Goal: Information Seeking & Learning: Learn about a topic

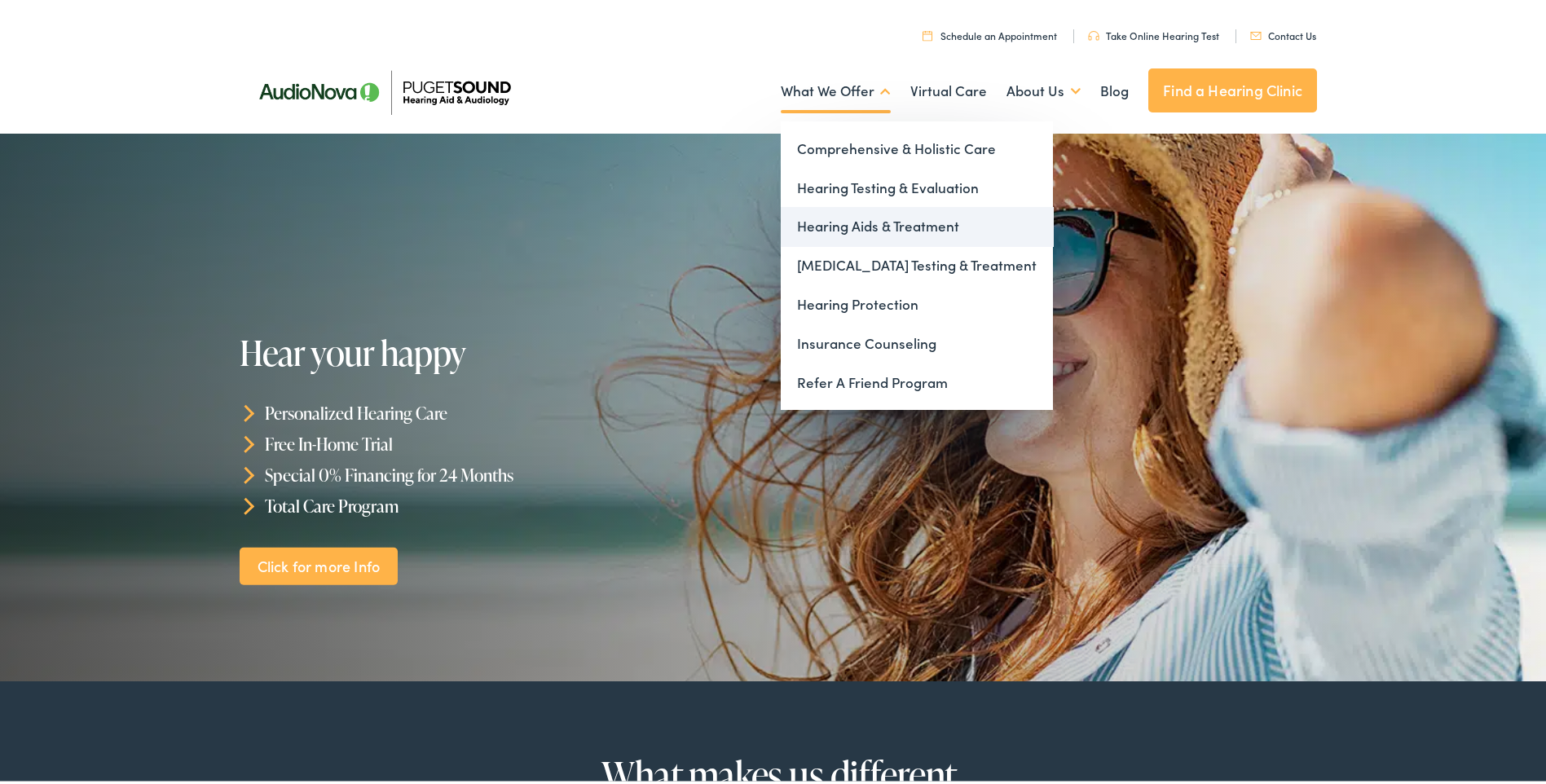
click at [840, 214] on link "Hearing Aids & Treatment" at bounding box center [916, 223] width 272 height 39
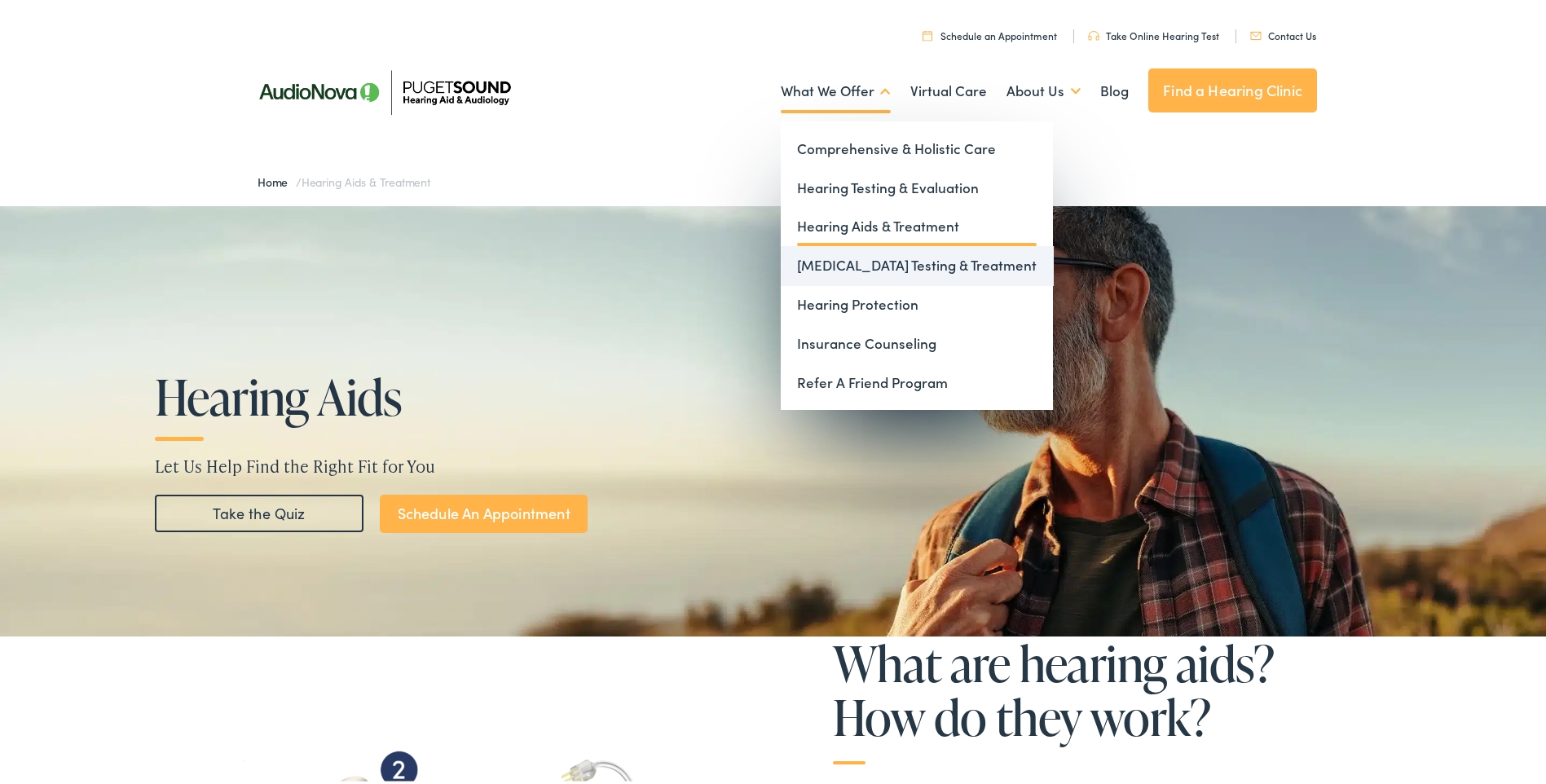
click at [847, 253] on link "[MEDICAL_DATA] Testing & Treatment" at bounding box center [916, 262] width 272 height 39
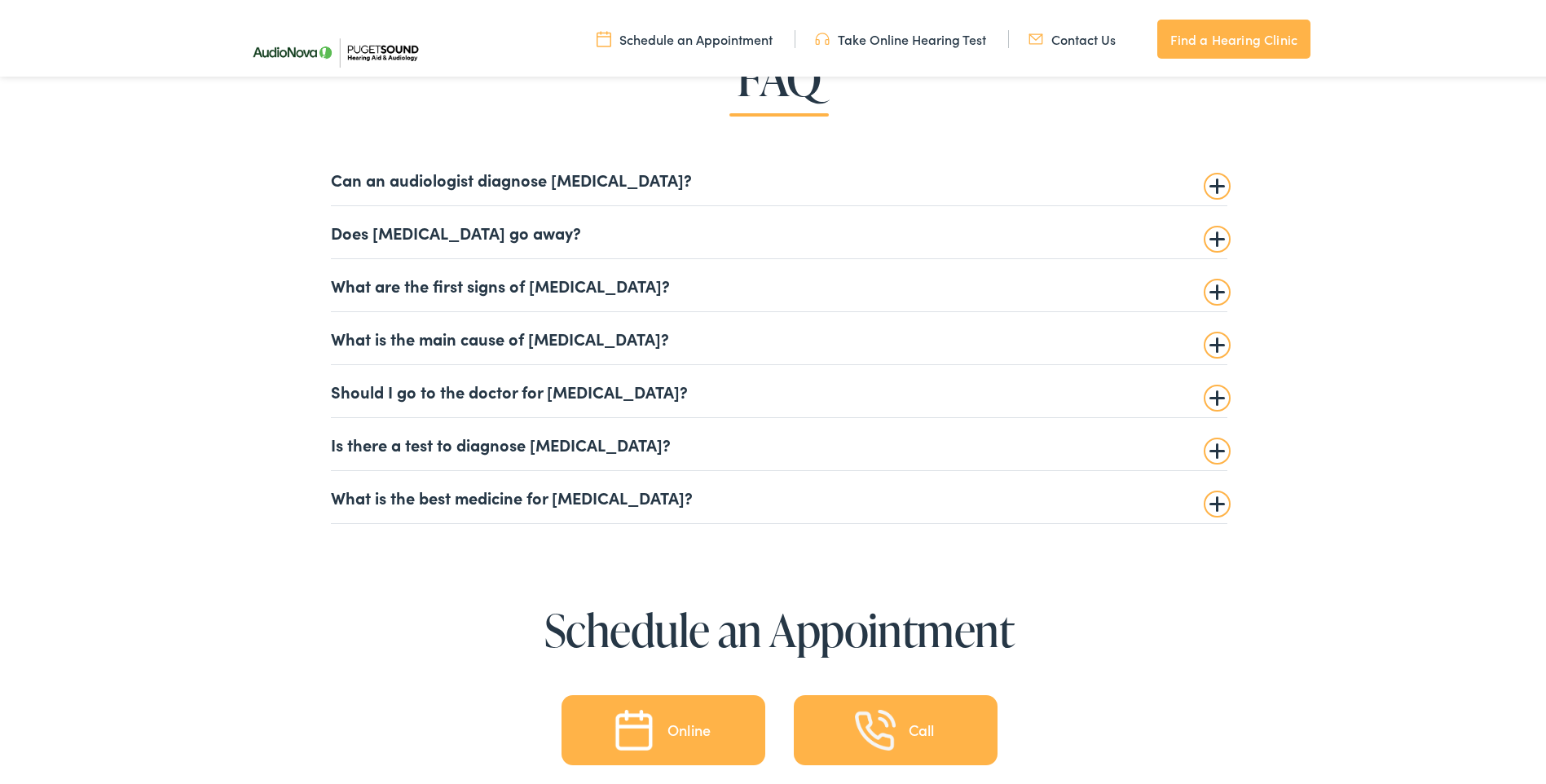
scroll to position [3992, 0]
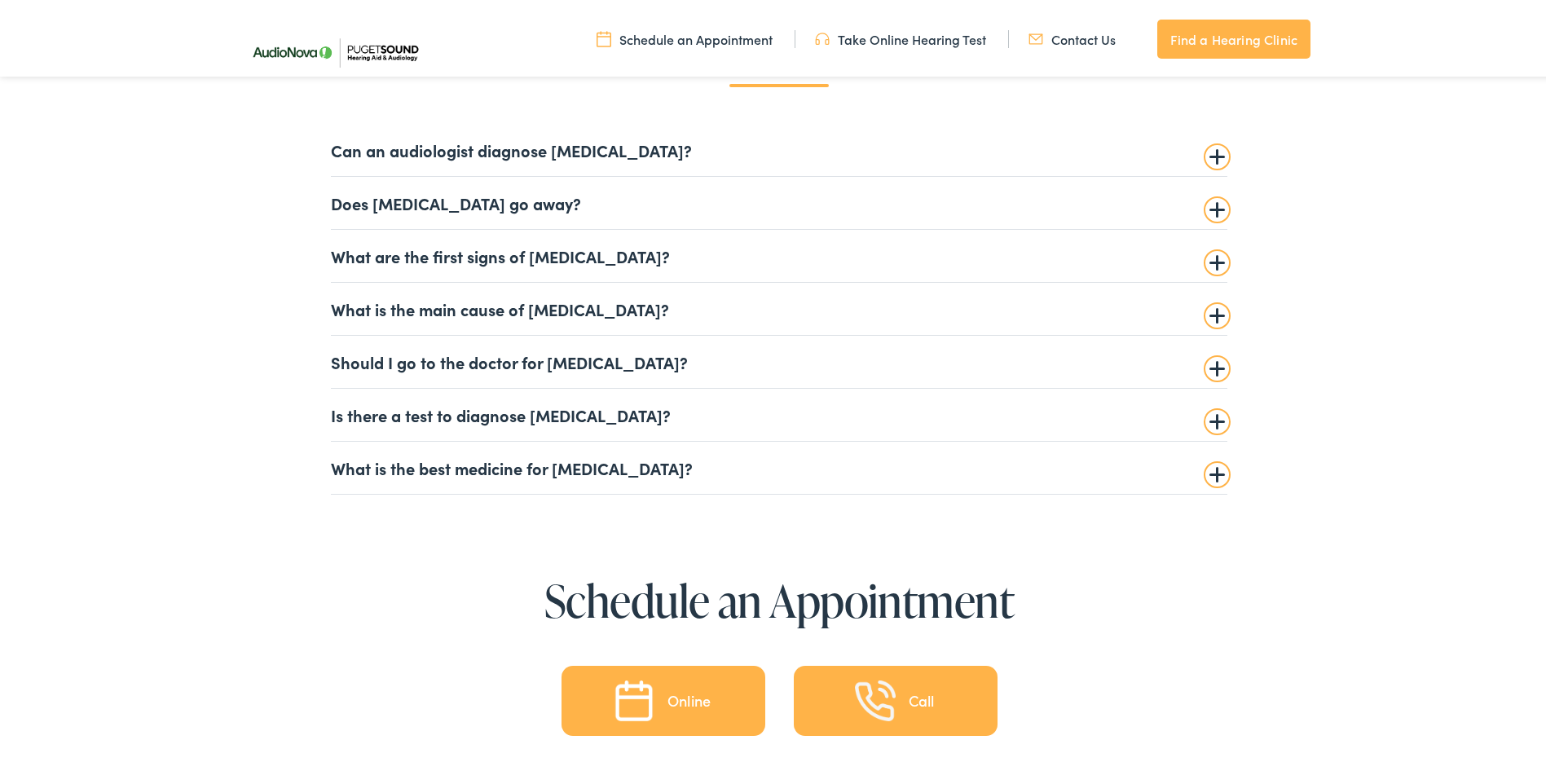
click at [1213, 205] on summary "Does tinnitus go away?" at bounding box center [778, 200] width 896 height 20
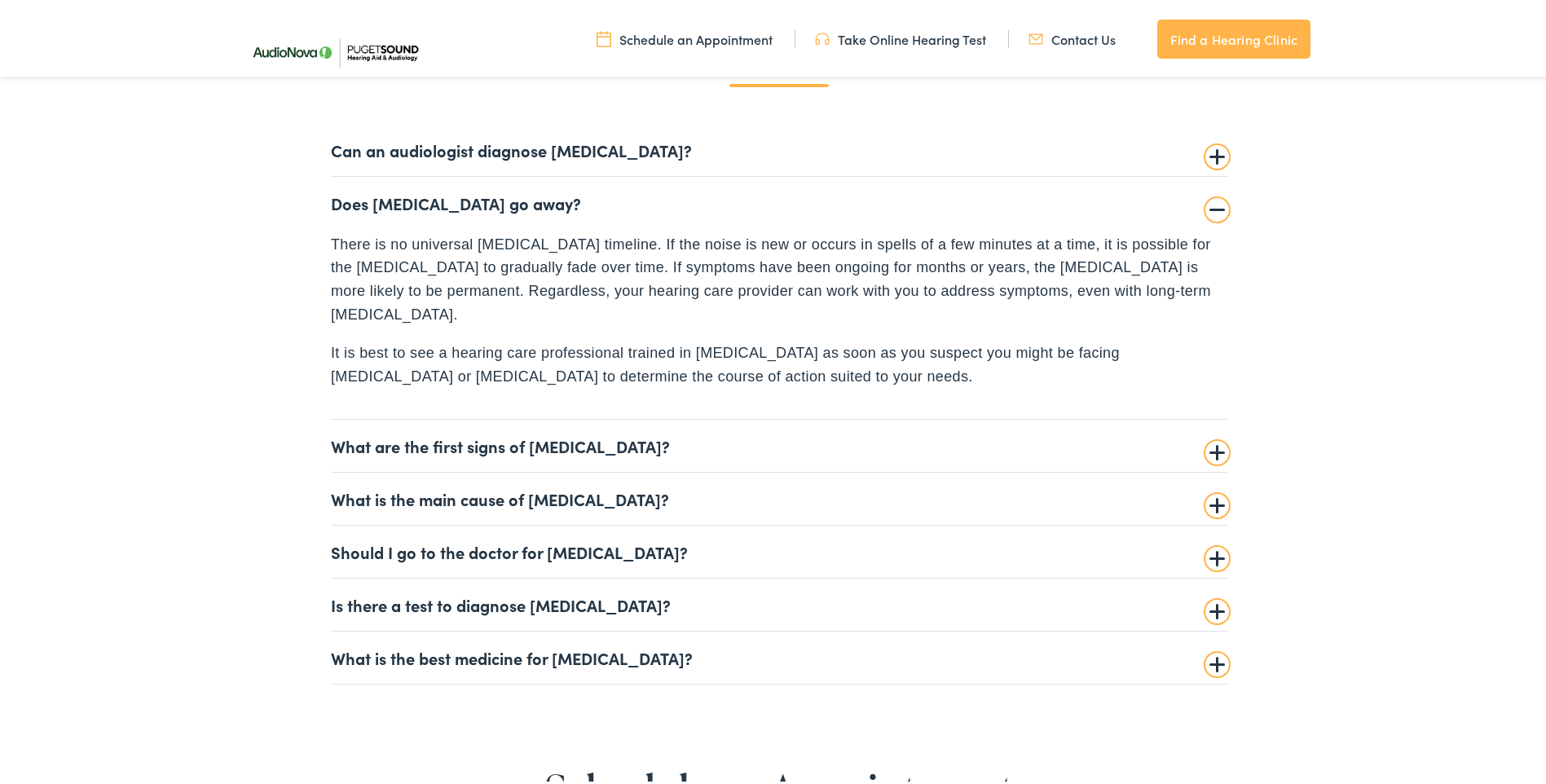
scroll to position [4182, 0]
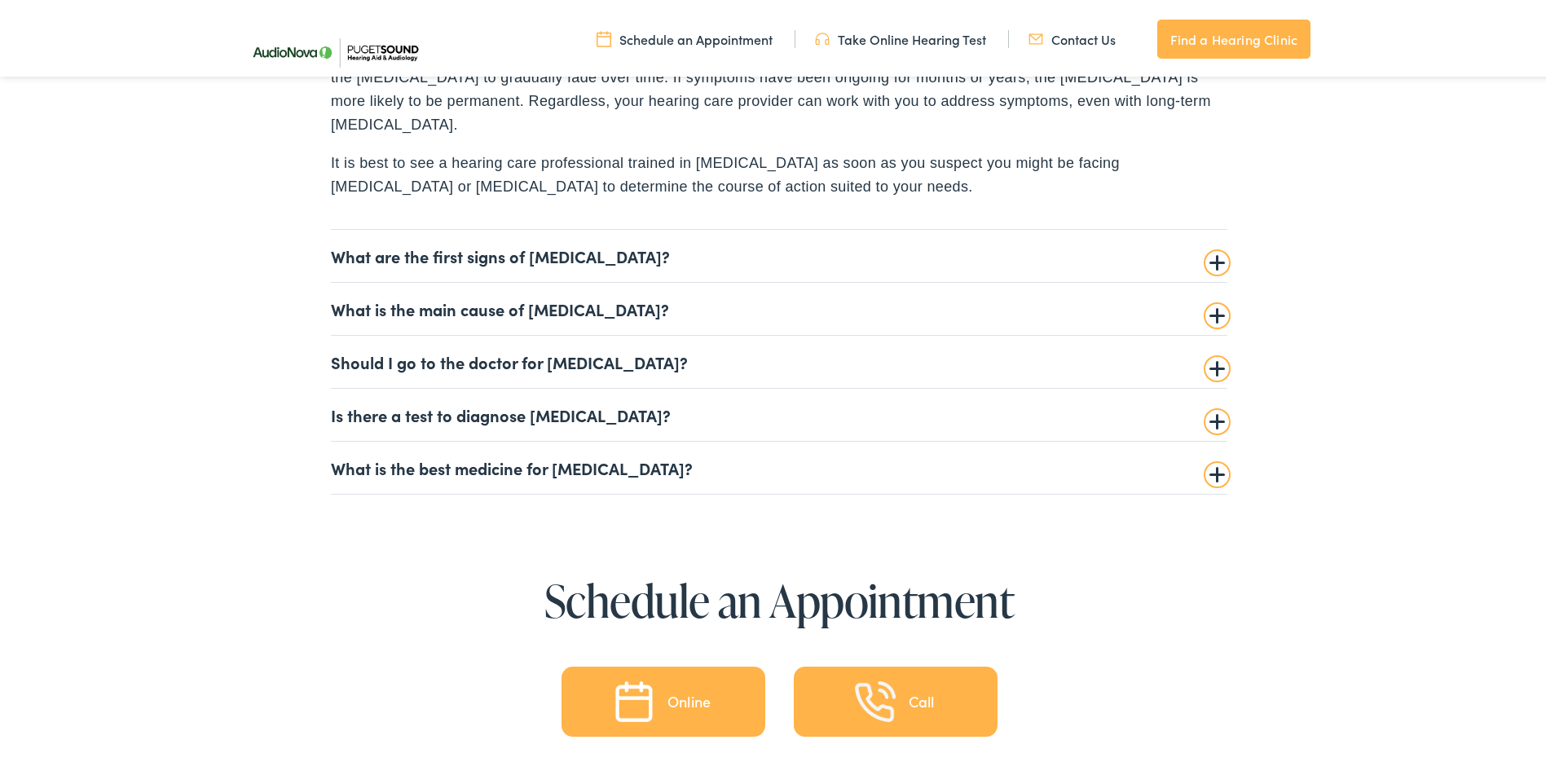
click at [1212, 402] on summary "Is there a test to diagnose tinnitus?" at bounding box center [778, 412] width 896 height 20
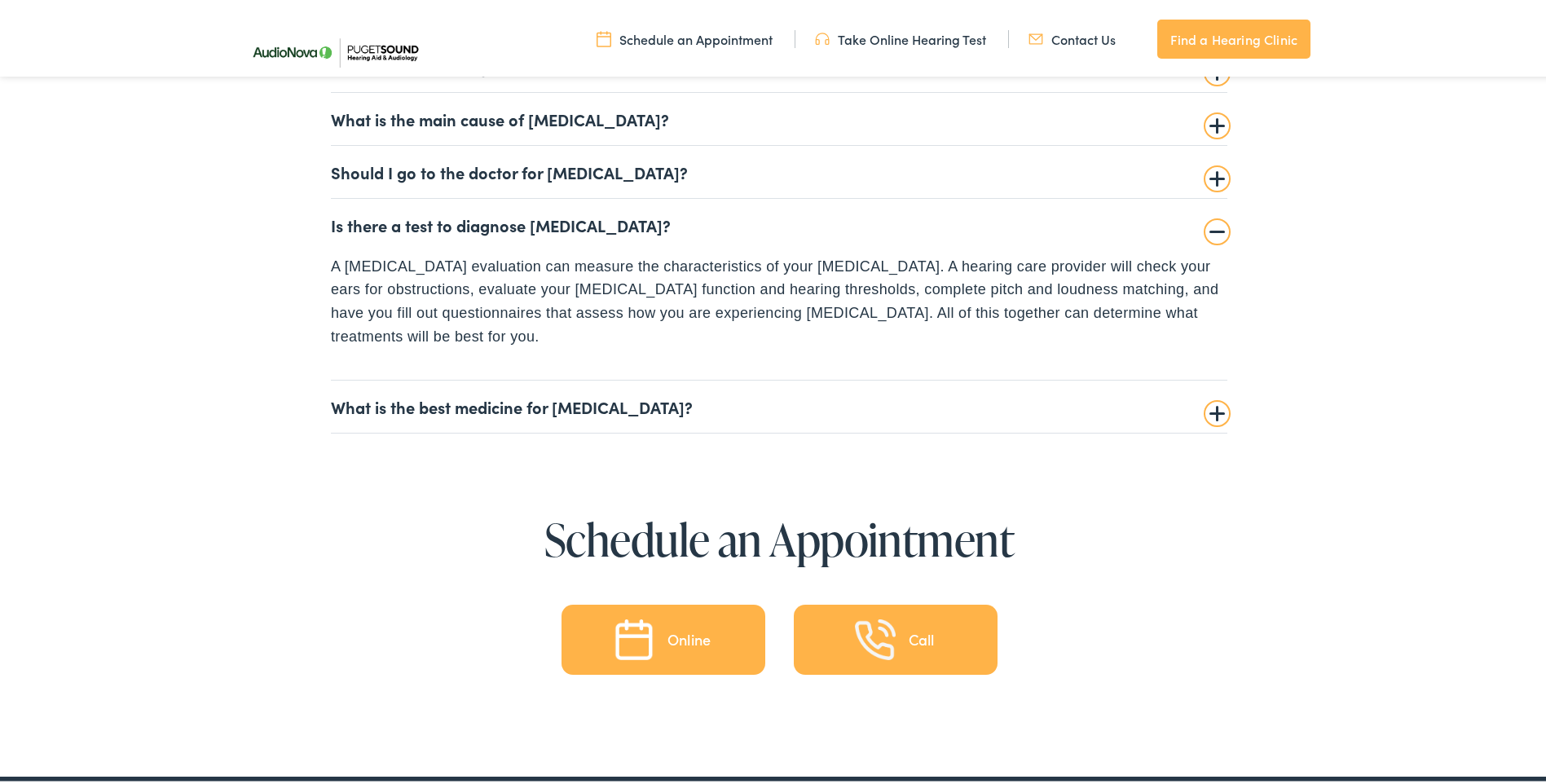
click at [1213, 394] on summary "What is the best medicine for tinnitus?" at bounding box center [778, 404] width 896 height 20
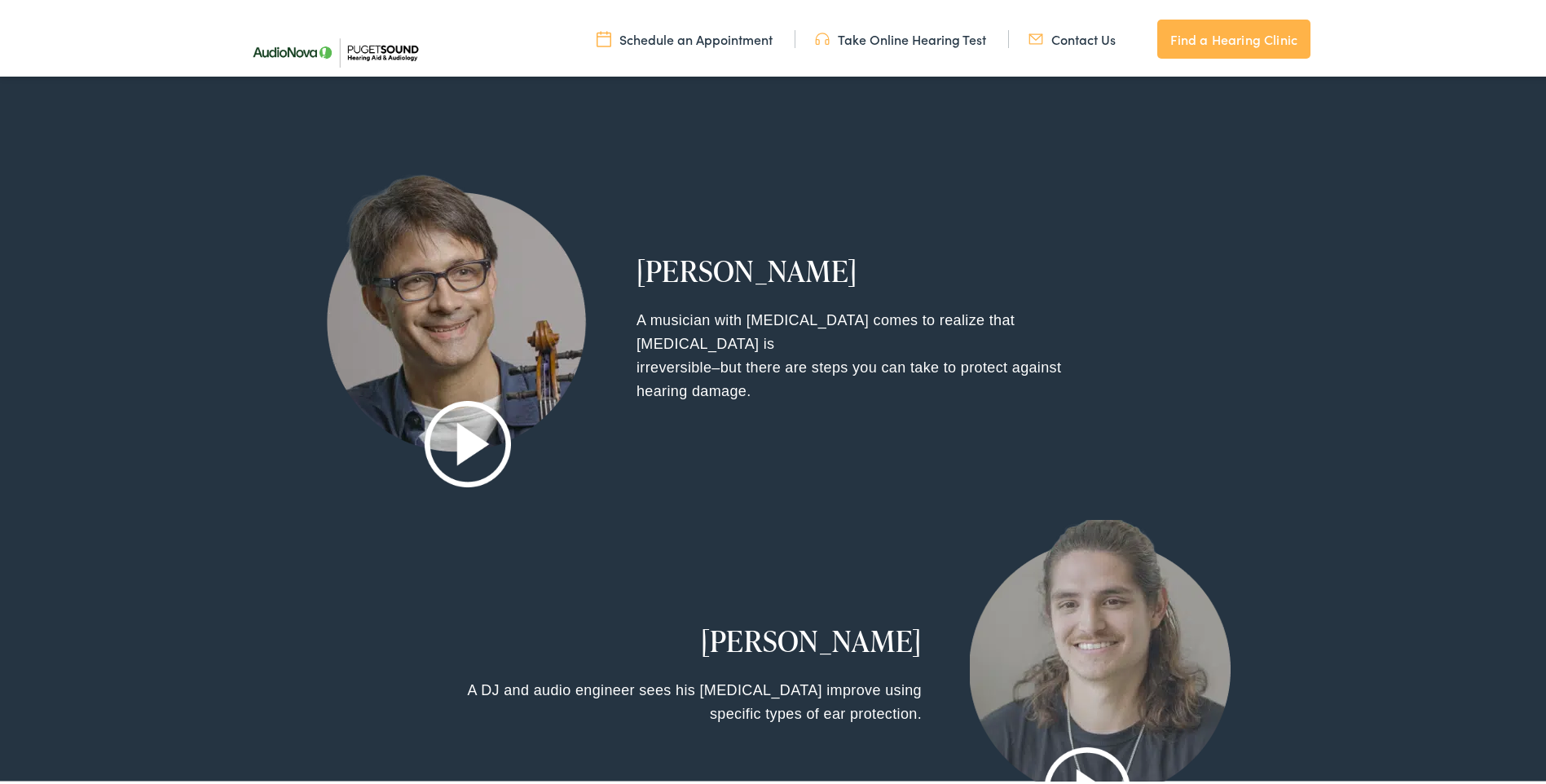
scroll to position [1711, 0]
